Goal: Book appointment/travel/reservation

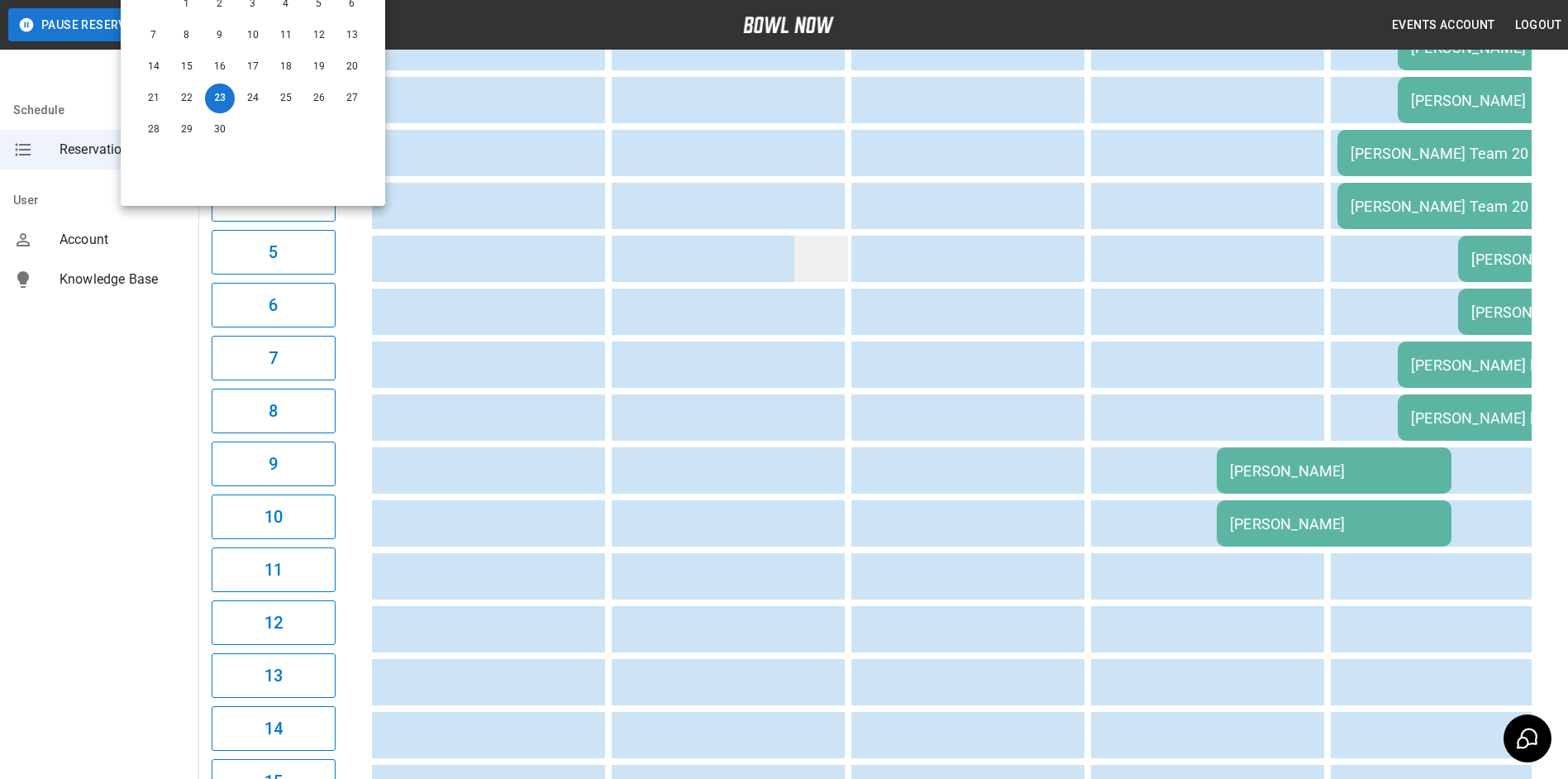
scroll to position [98, 0]
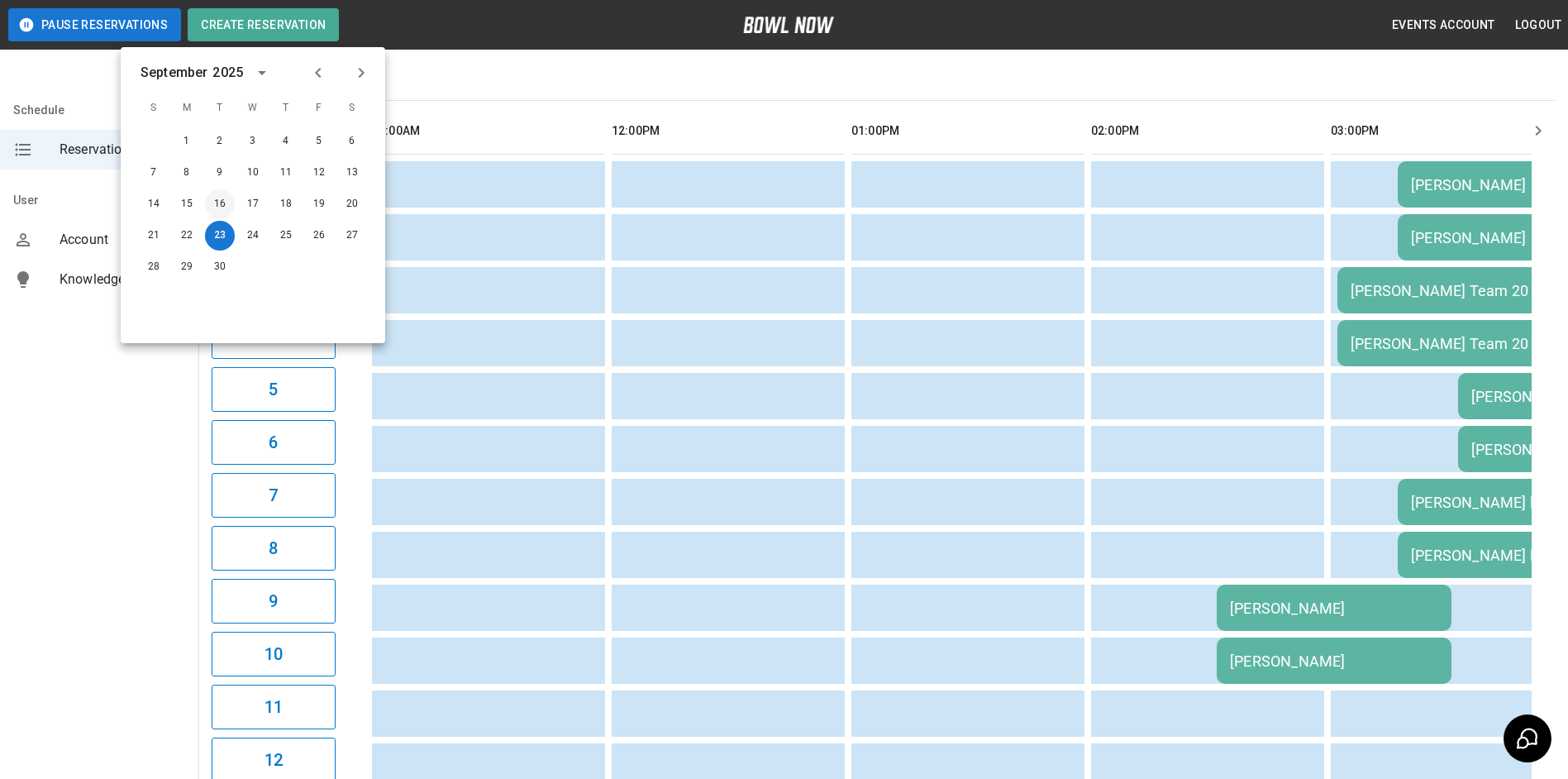
click at [224, 202] on button "16" at bounding box center [220, 204] width 30 height 30
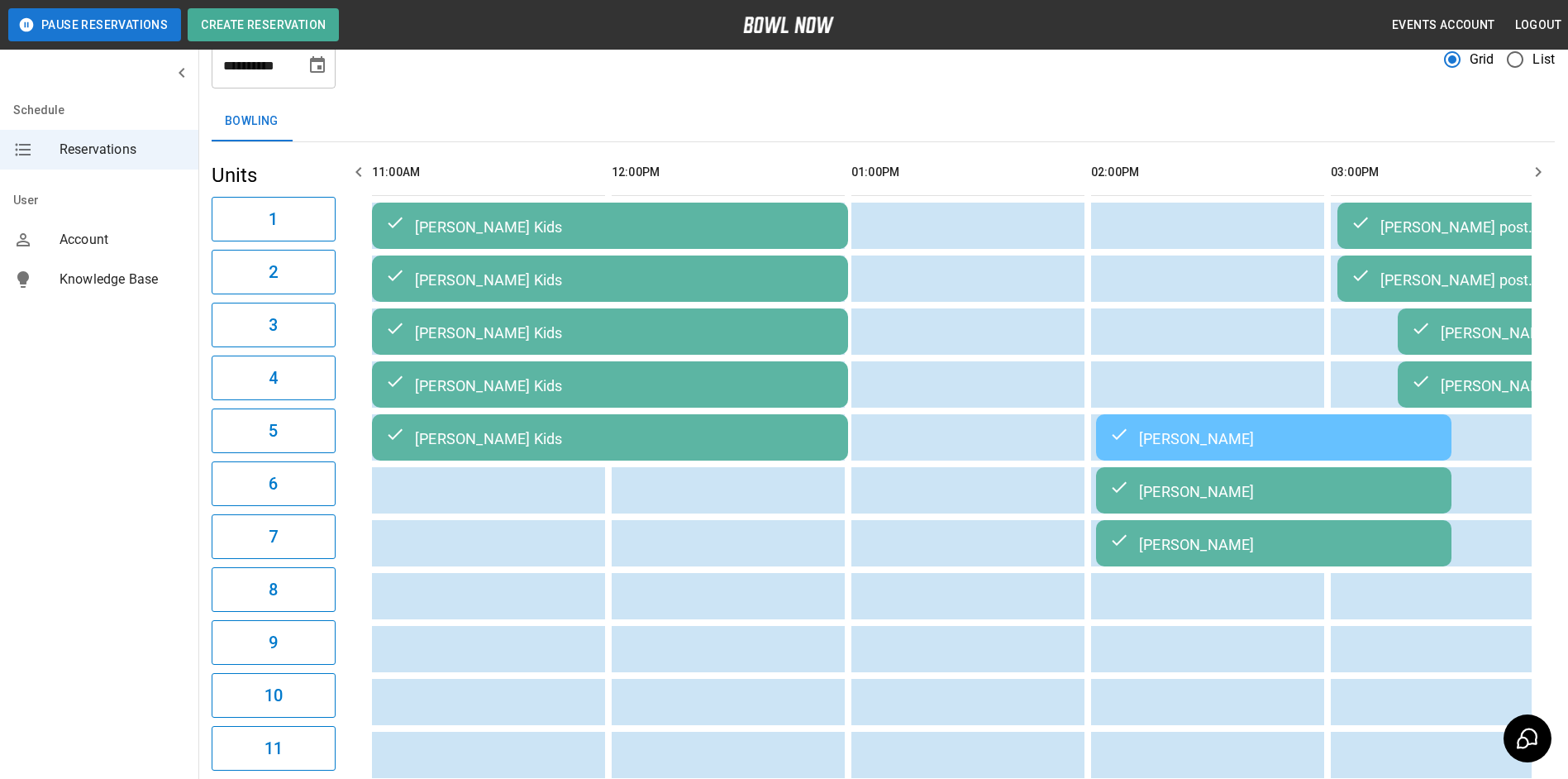
scroll to position [0, 0]
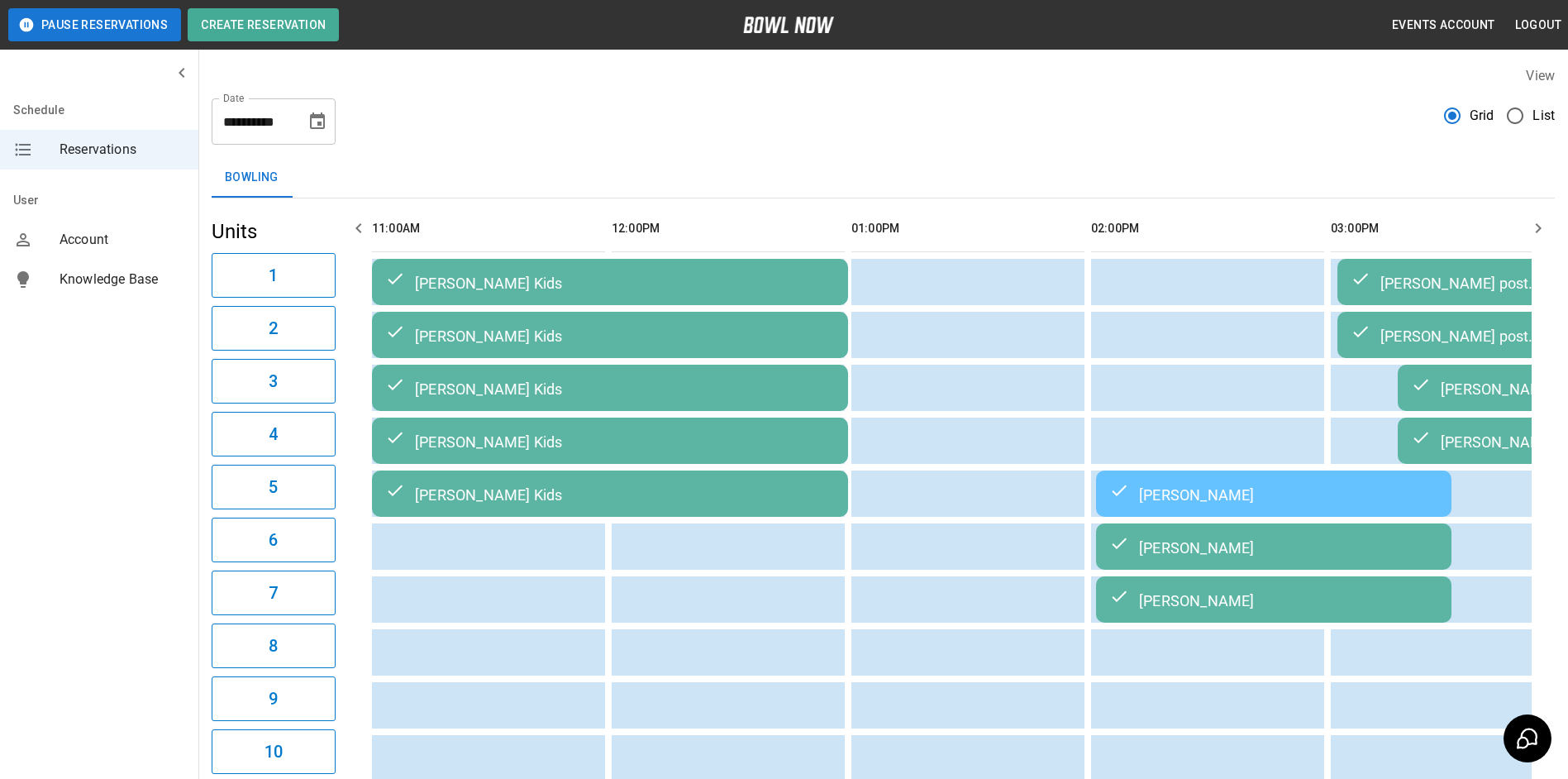
click at [306, 124] on button "Choose date, selected date is Sep 16, 2025" at bounding box center [318, 122] width 33 height 33
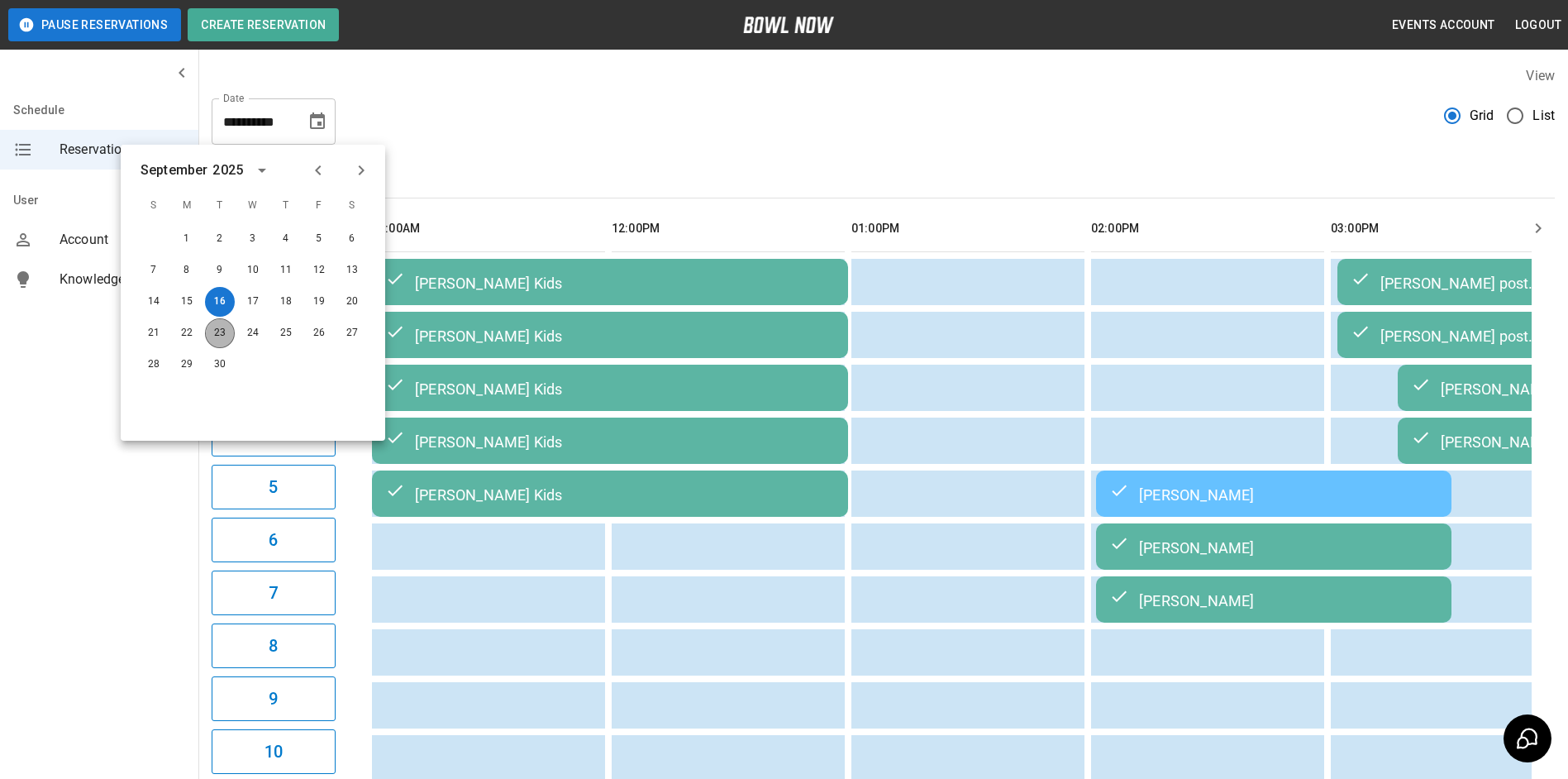
click at [227, 329] on button "23" at bounding box center [220, 334] width 30 height 30
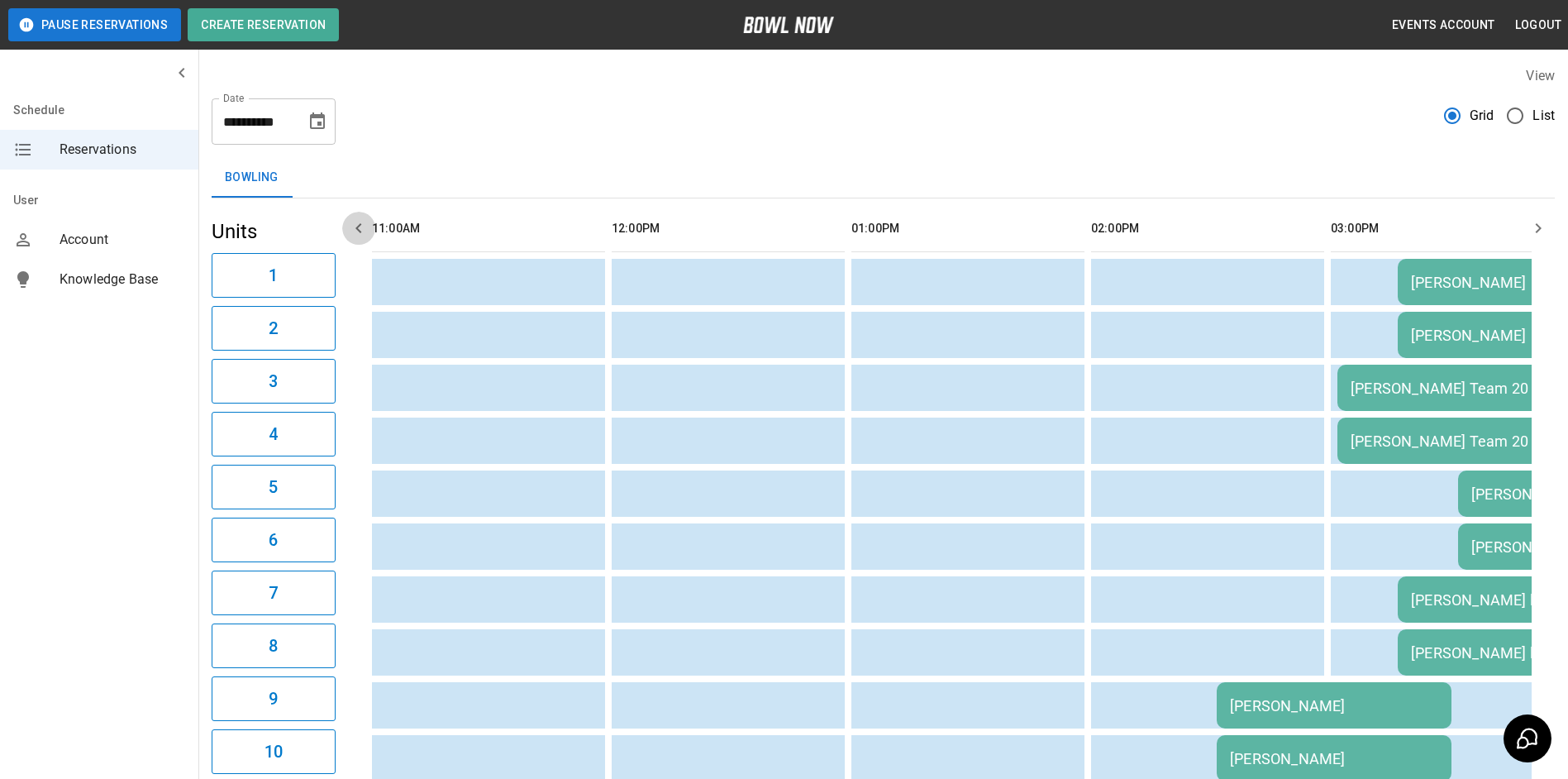
click at [349, 231] on icon "button" at bounding box center [359, 228] width 20 height 20
click at [1531, 227] on icon "button" at bounding box center [1538, 228] width 20 height 20
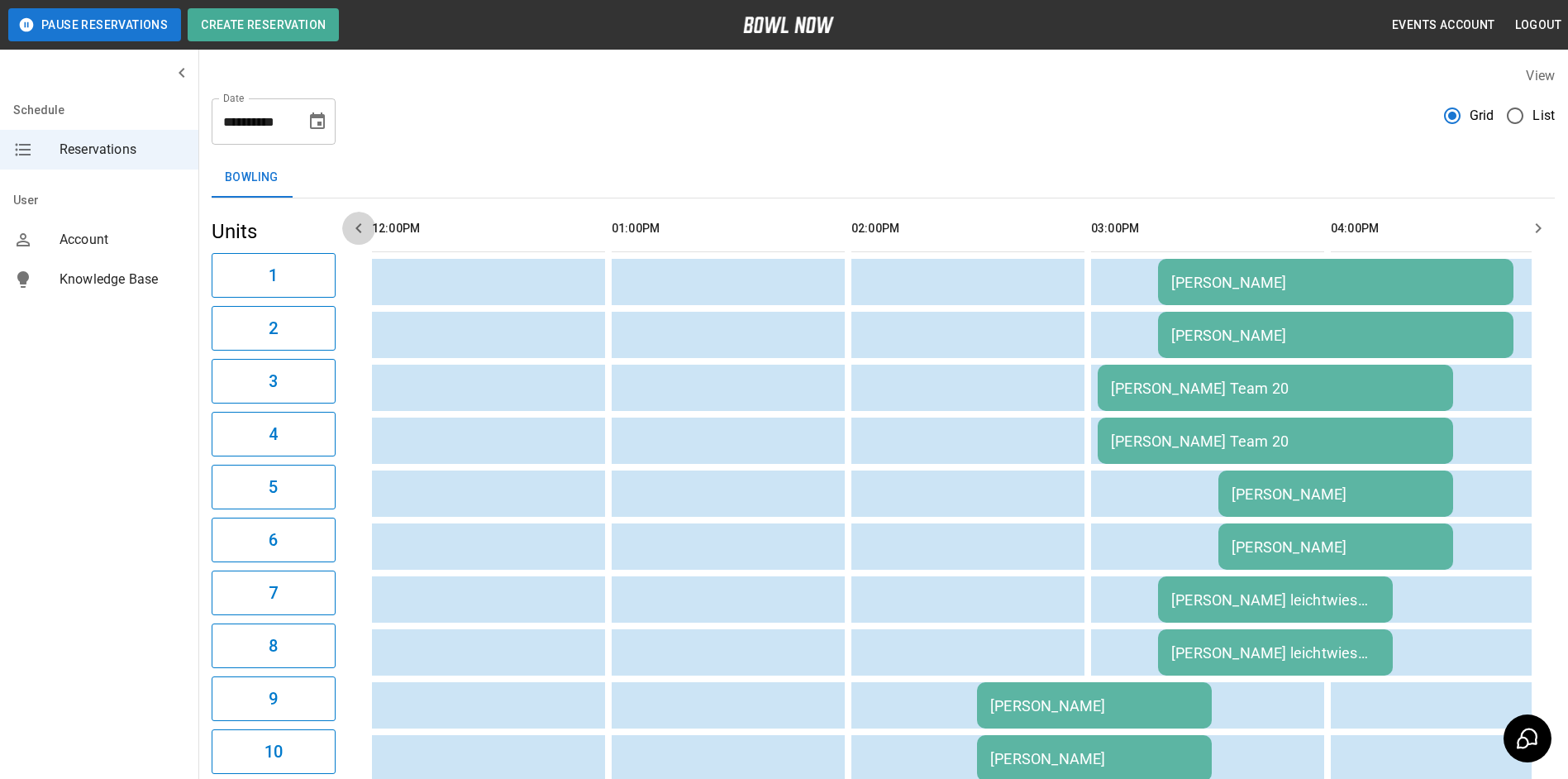
click at [349, 231] on icon "button" at bounding box center [359, 228] width 20 height 20
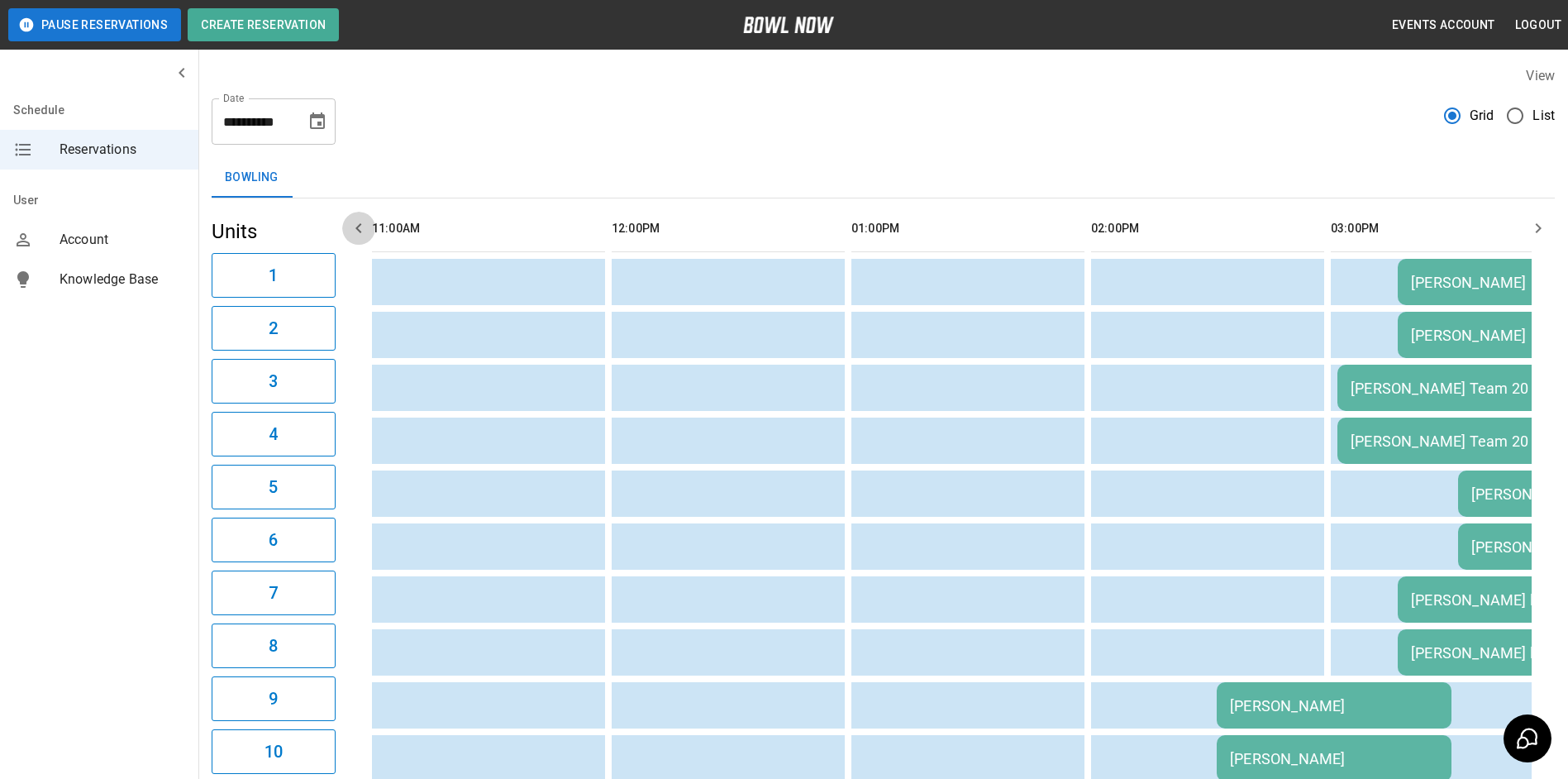
click at [349, 230] on icon "button" at bounding box center [359, 228] width 20 height 20
click at [318, 133] on button "Choose date, selected date is Sep 23, 2025" at bounding box center [318, 122] width 33 height 33
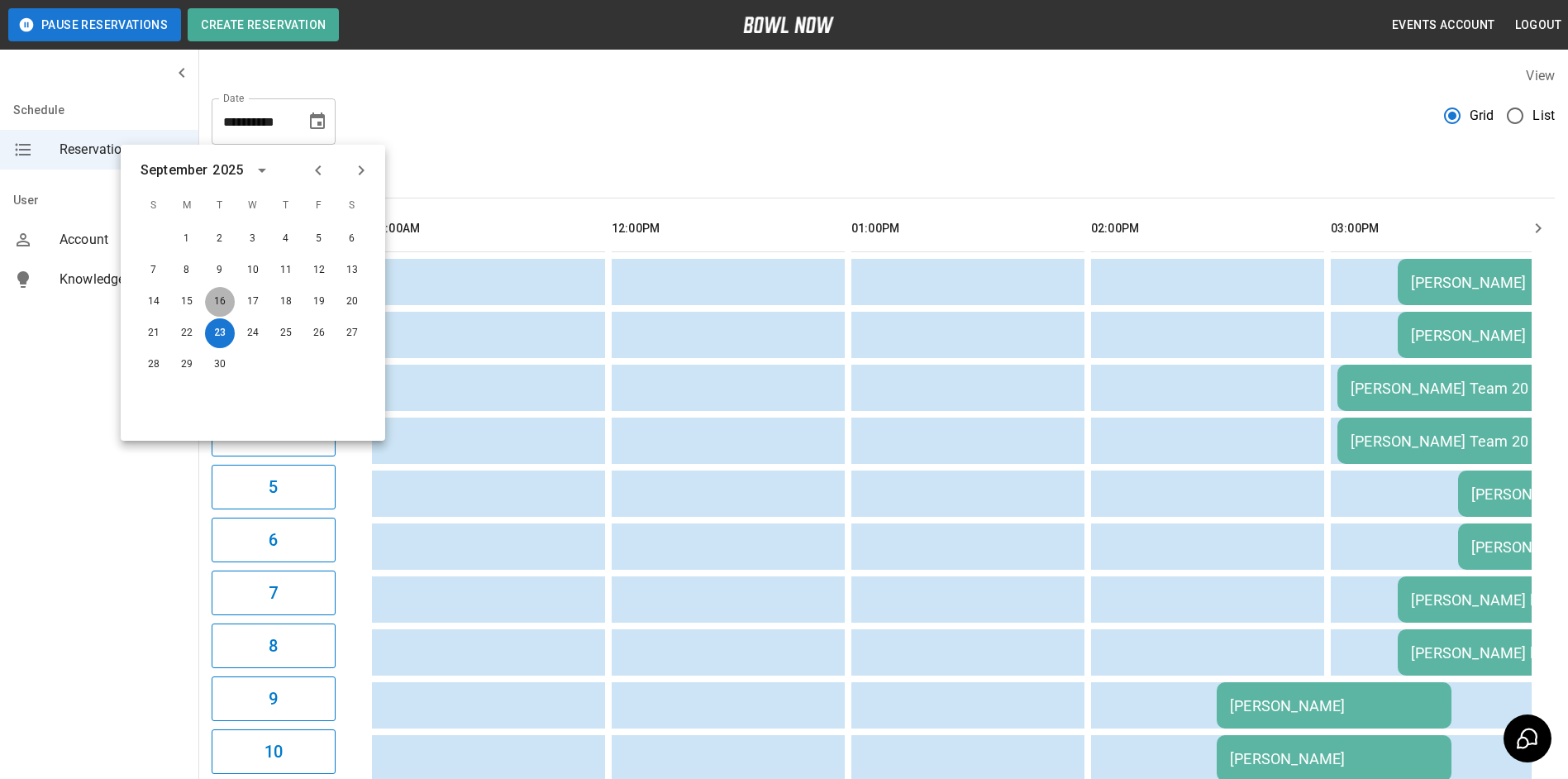
click at [221, 304] on button "16" at bounding box center [220, 302] width 30 height 30
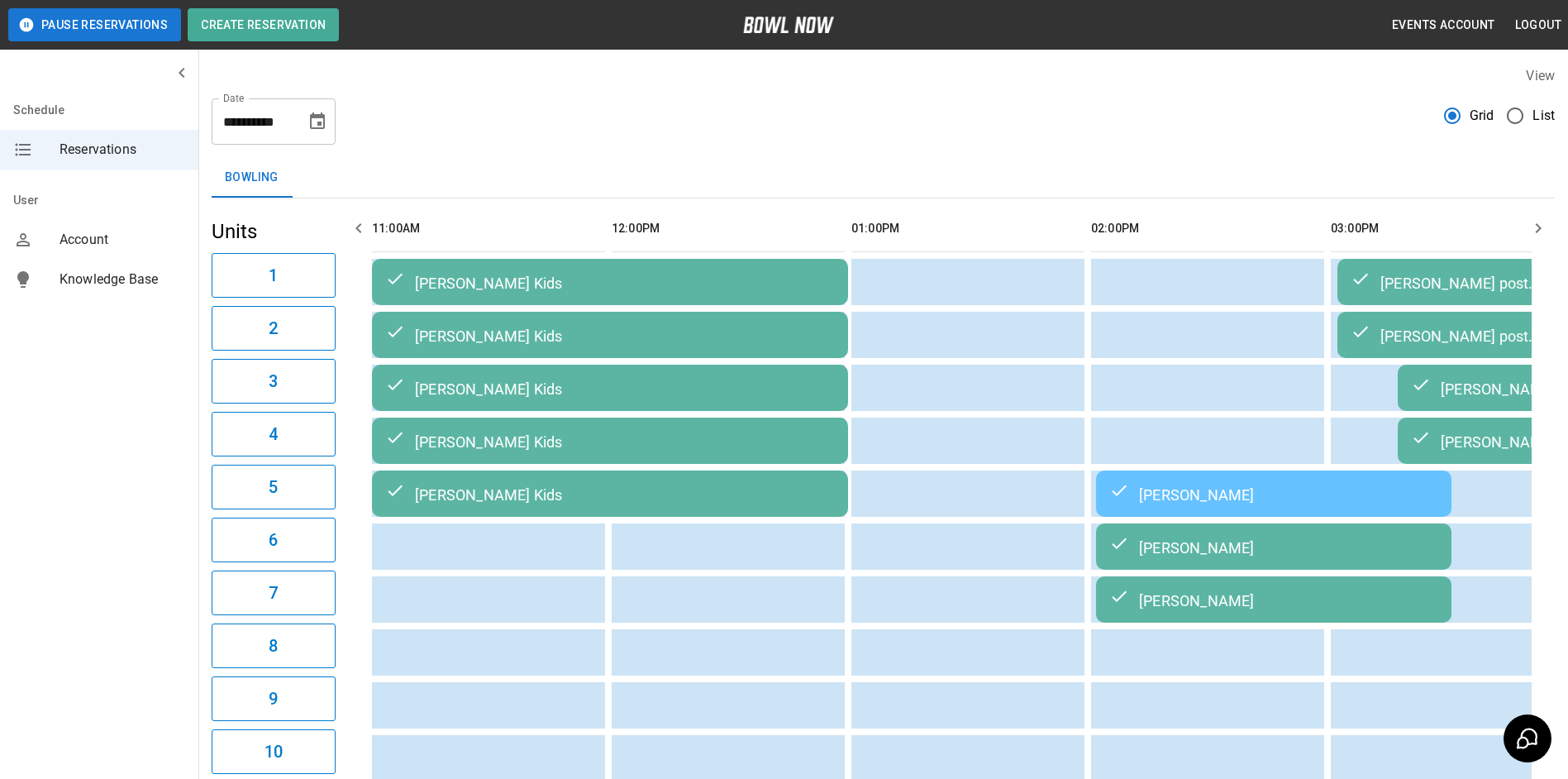
click at [318, 129] on icon "Choose date, selected date is Sep 16, 2025" at bounding box center [318, 121] width 15 height 17
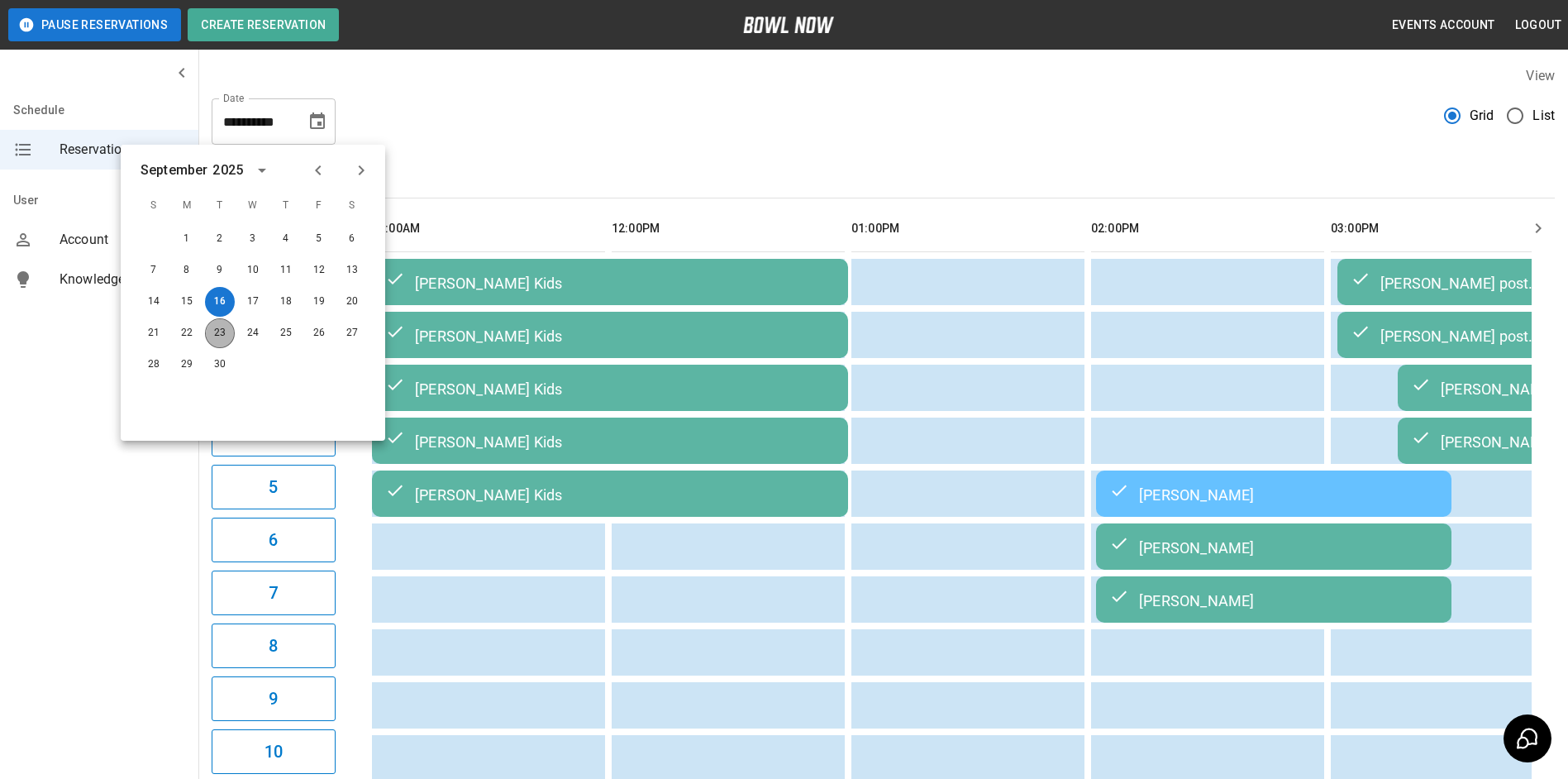
click at [217, 343] on button "23" at bounding box center [220, 334] width 30 height 30
type input "**********"
